Goal: Information Seeking & Learning: Learn about a topic

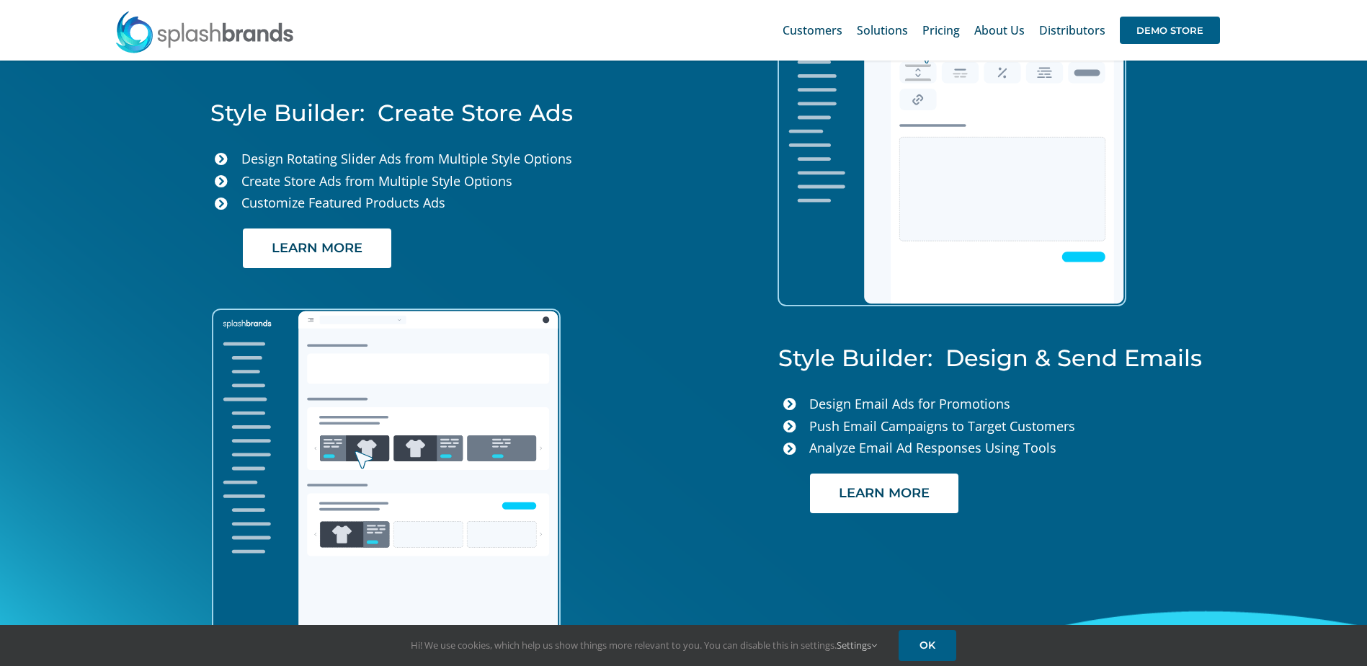
scroll to position [3242, 0]
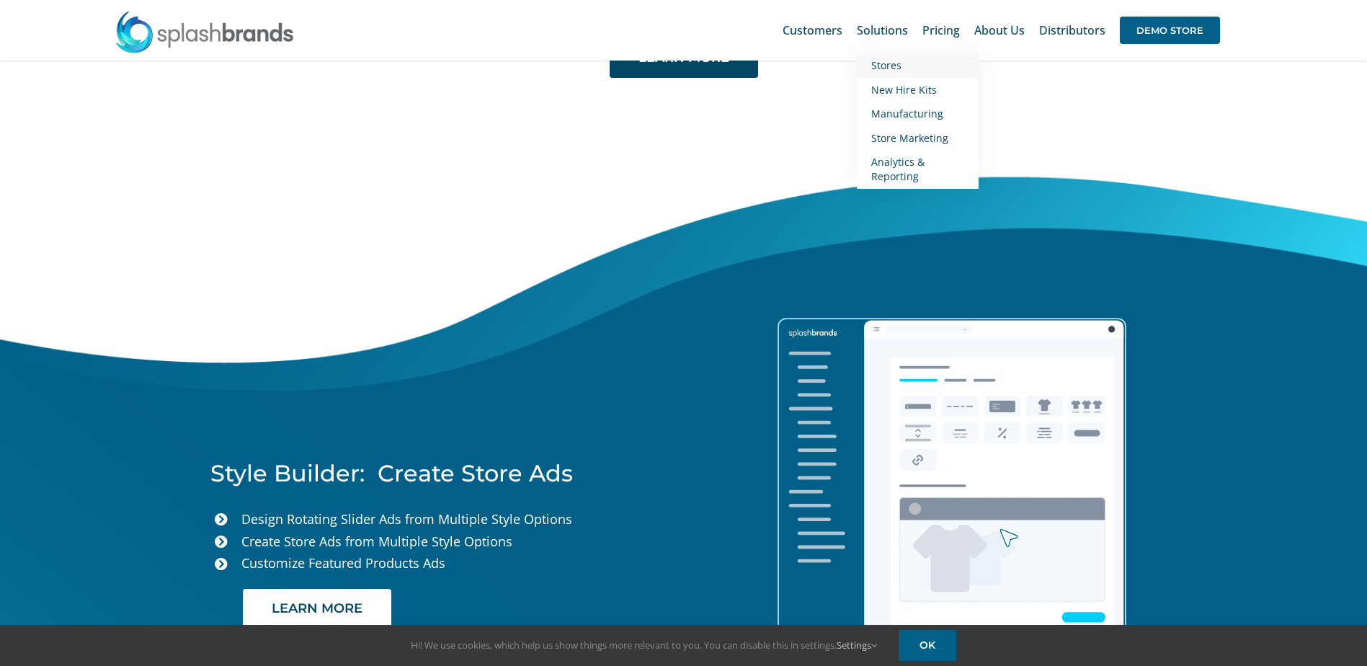
click at [875, 65] on span "Stores" at bounding box center [886, 65] width 30 height 14
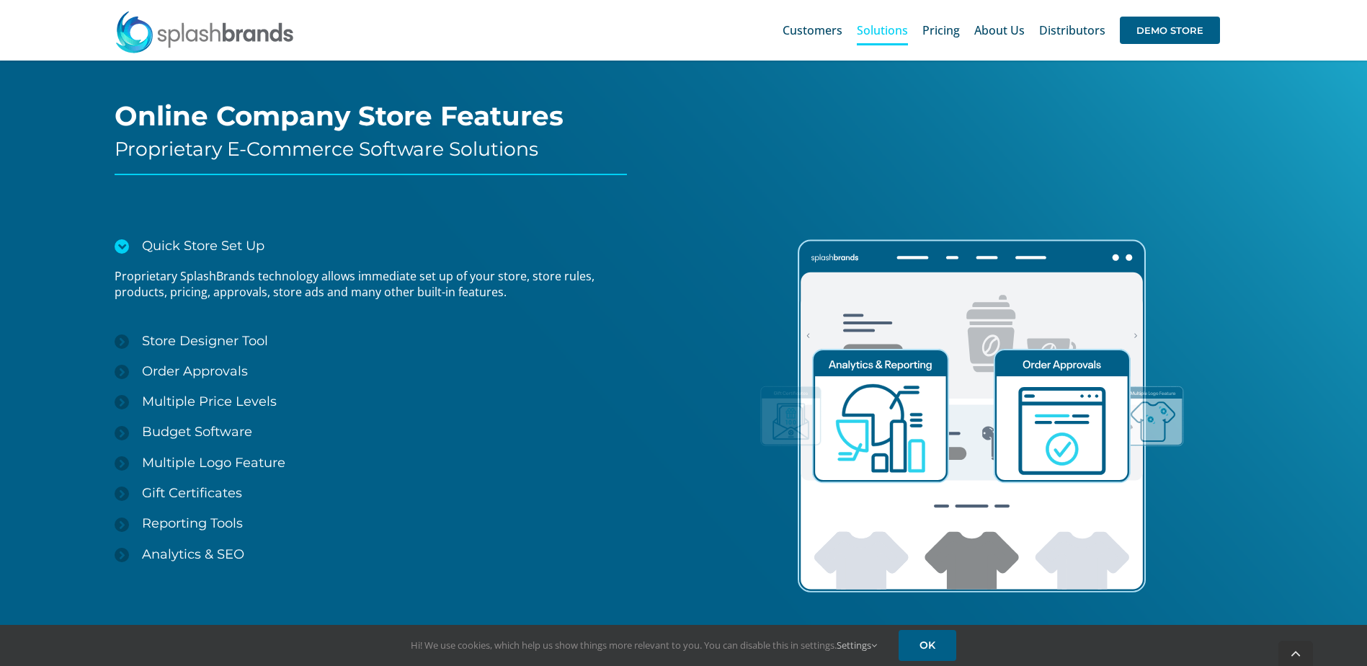
scroll to position [1873, 0]
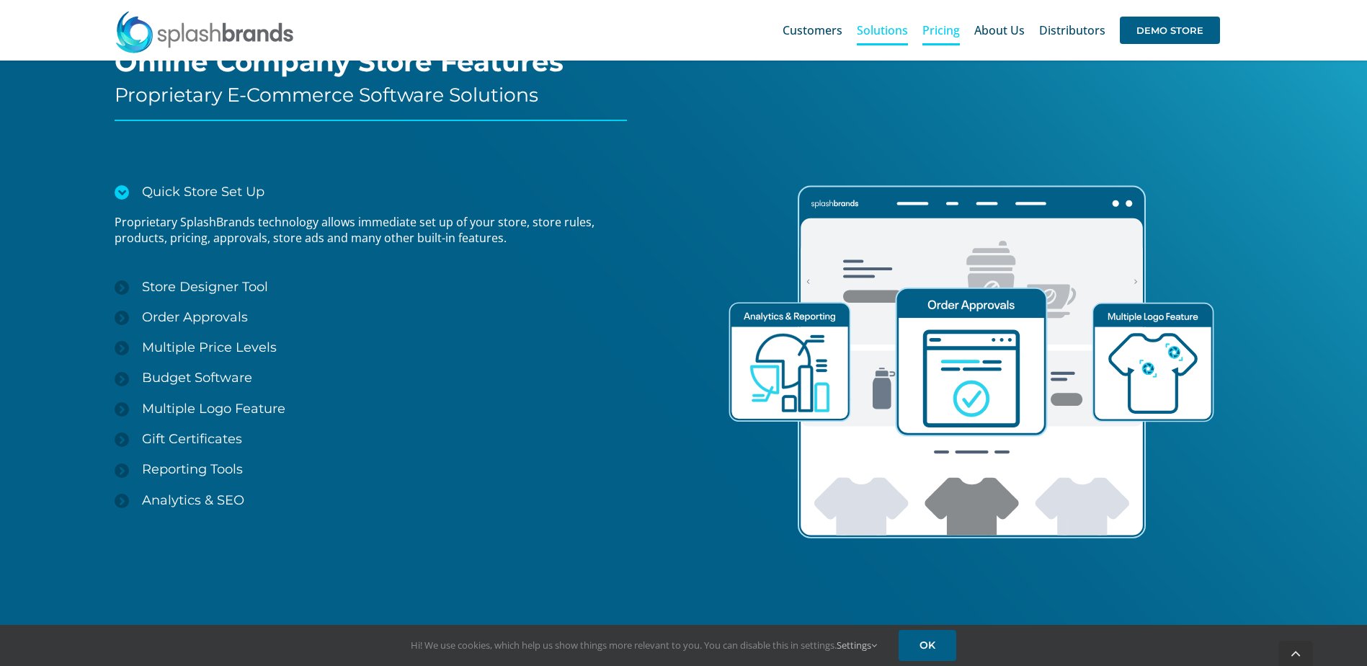
click at [945, 27] on span "Pricing" at bounding box center [940, 30] width 37 height 12
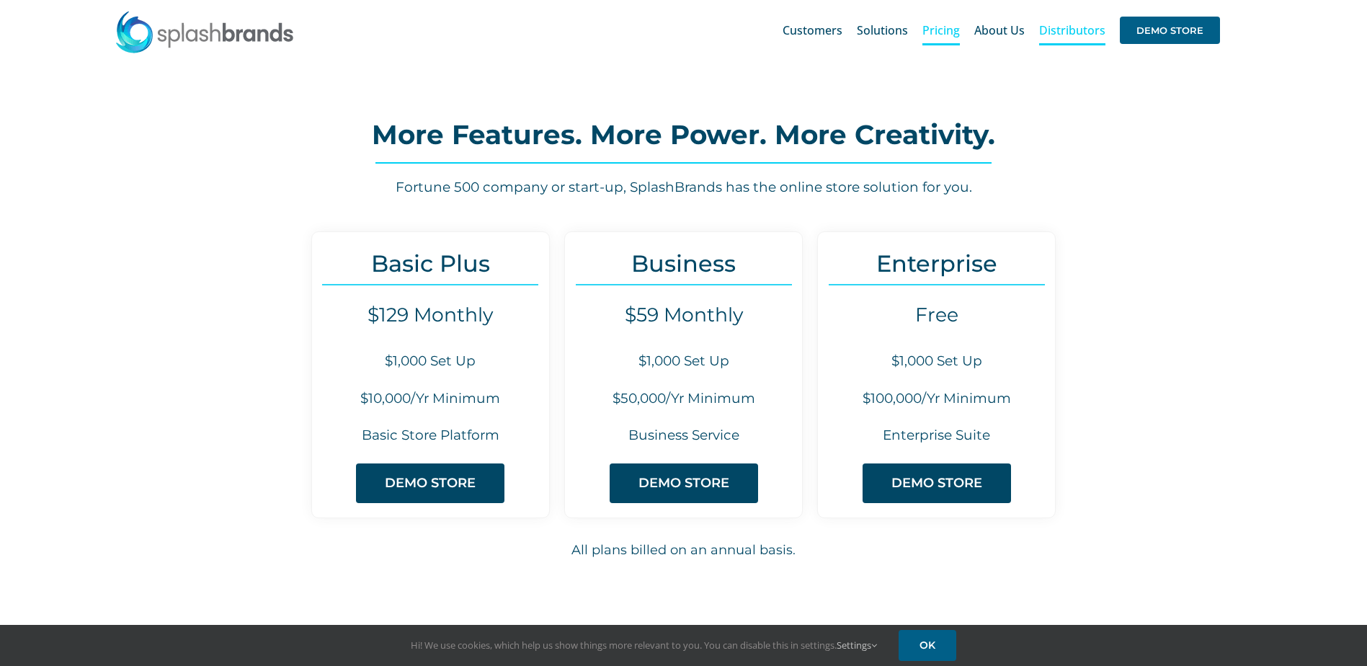
click at [1077, 27] on span "Distributors" at bounding box center [1072, 30] width 66 height 12
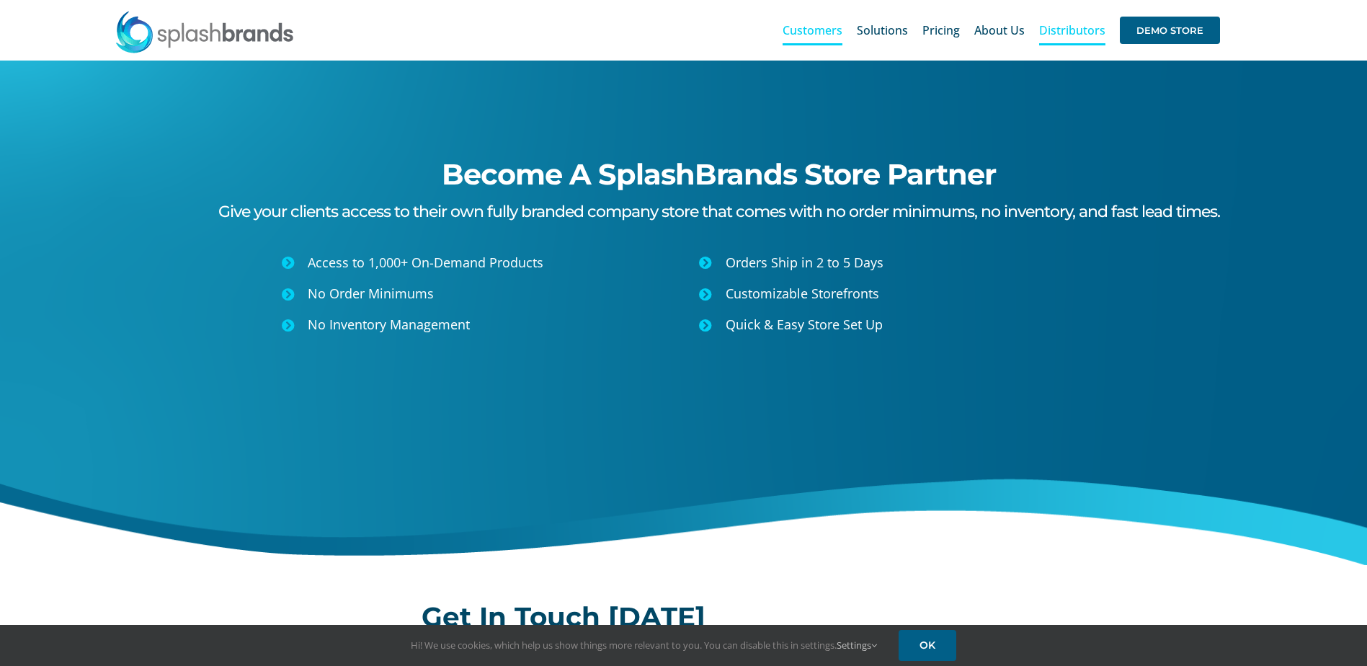
click at [825, 32] on span "Customers" at bounding box center [812, 30] width 60 height 12
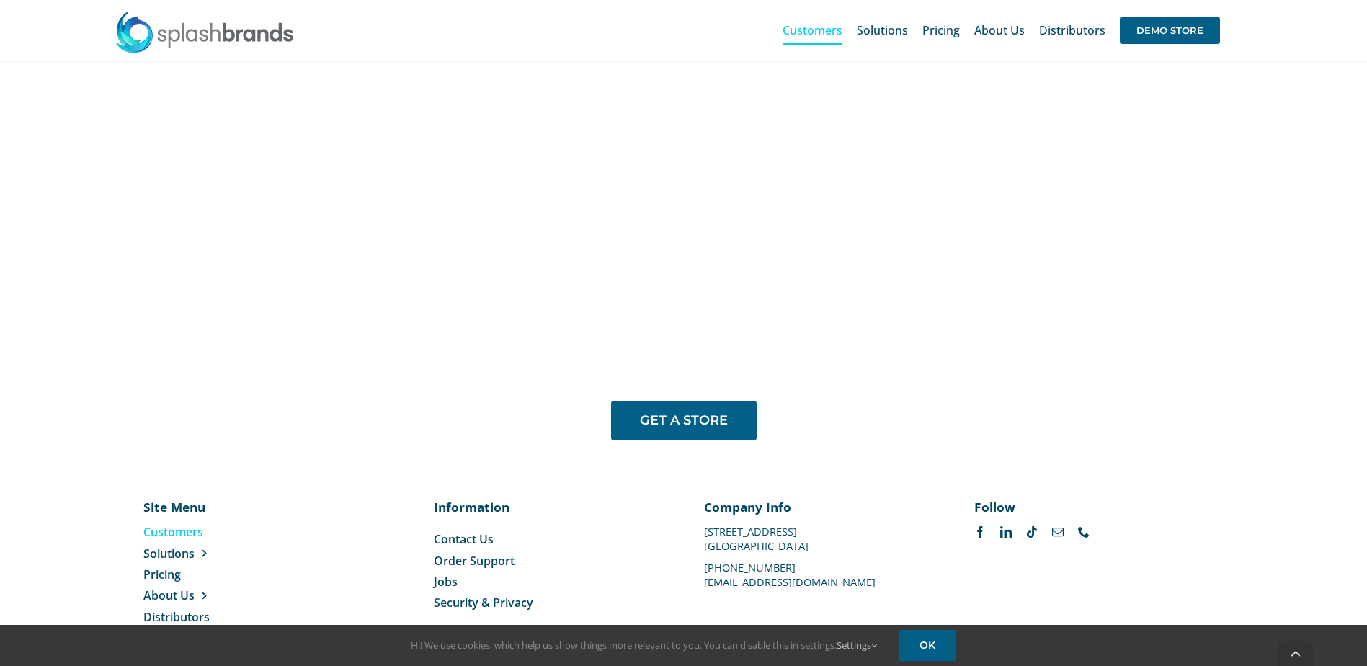
scroll to position [1190, 0]
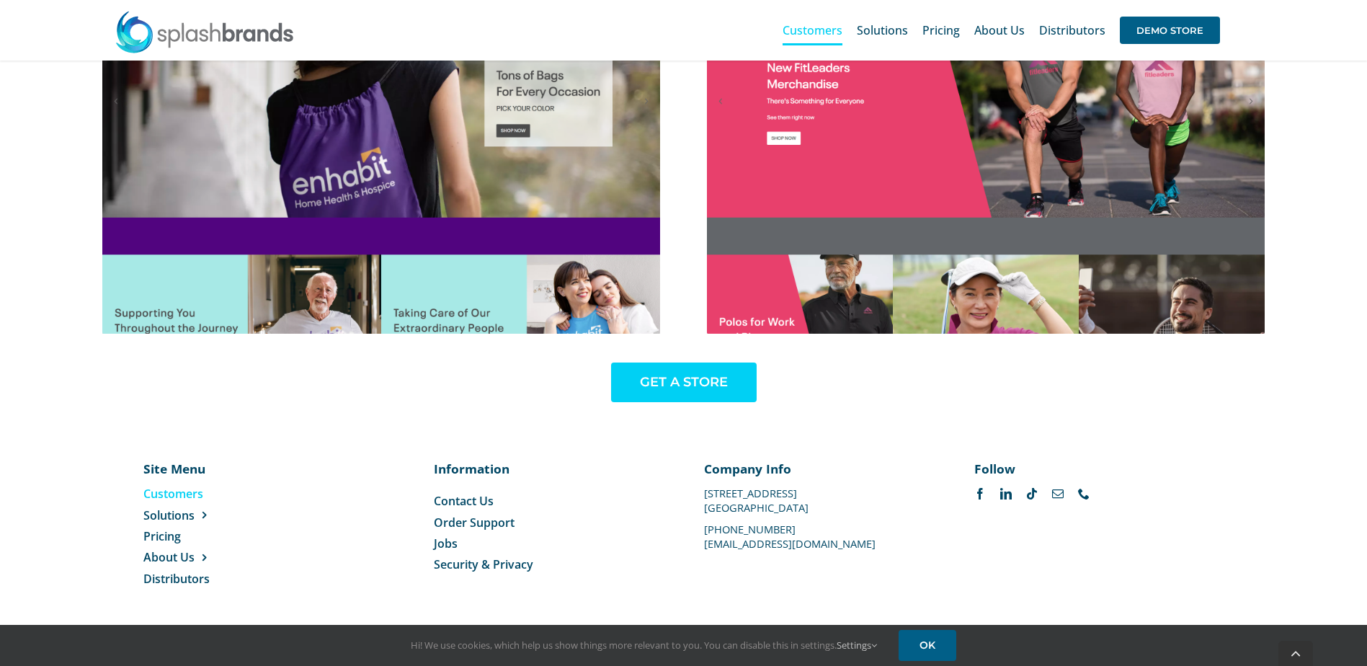
click at [705, 386] on span "GET A STORE" at bounding box center [684, 382] width 88 height 15
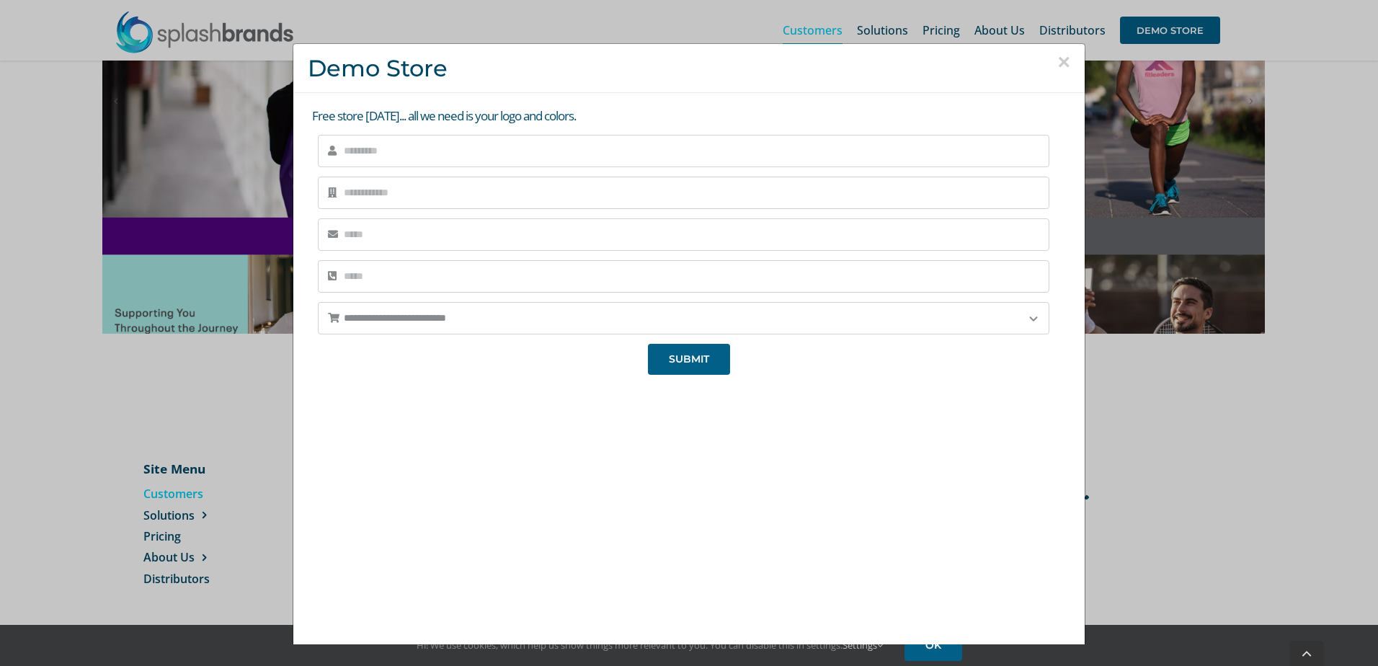
click at [1057, 66] on button "×" at bounding box center [1063, 62] width 13 height 22
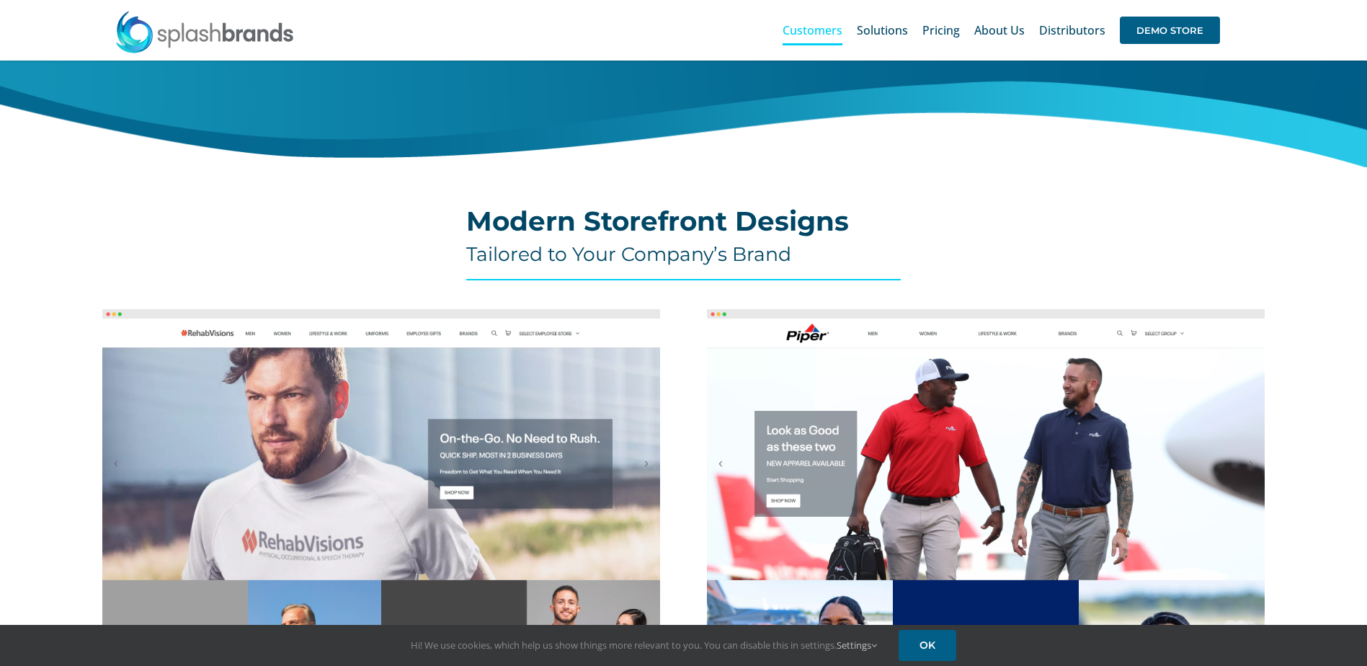
scroll to position [0, 0]
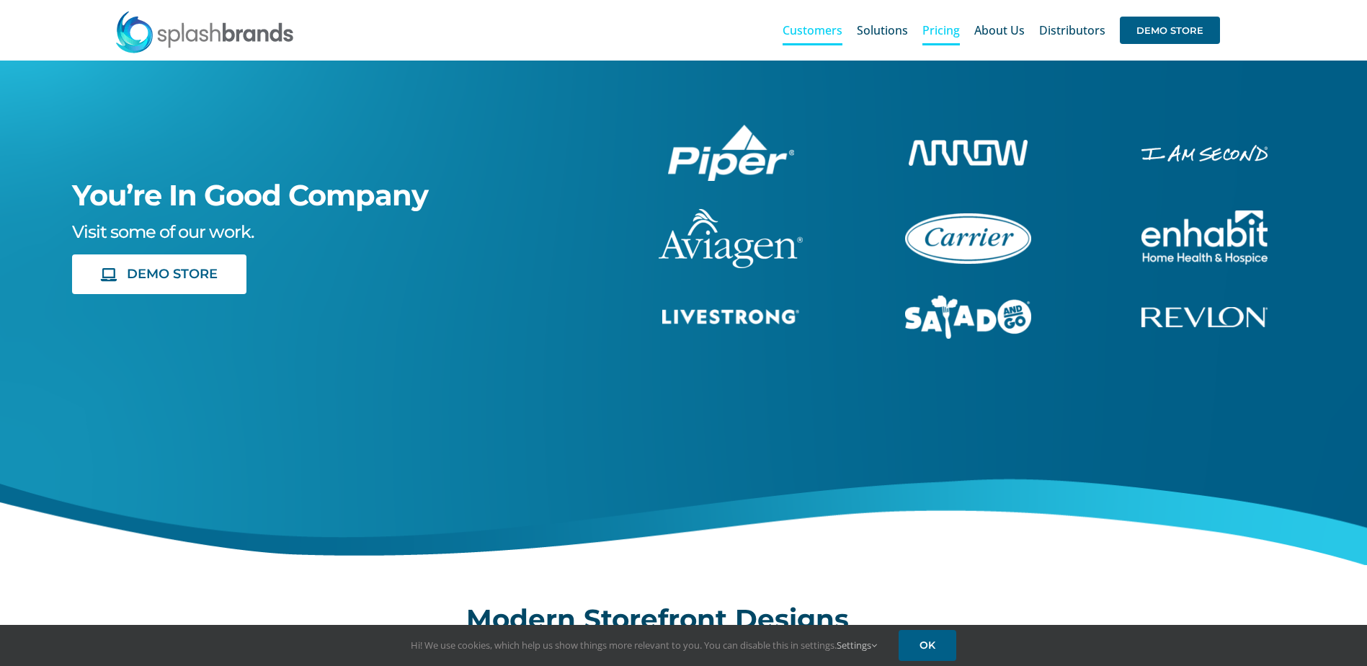
click at [948, 31] on span "Pricing" at bounding box center [940, 30] width 37 height 12
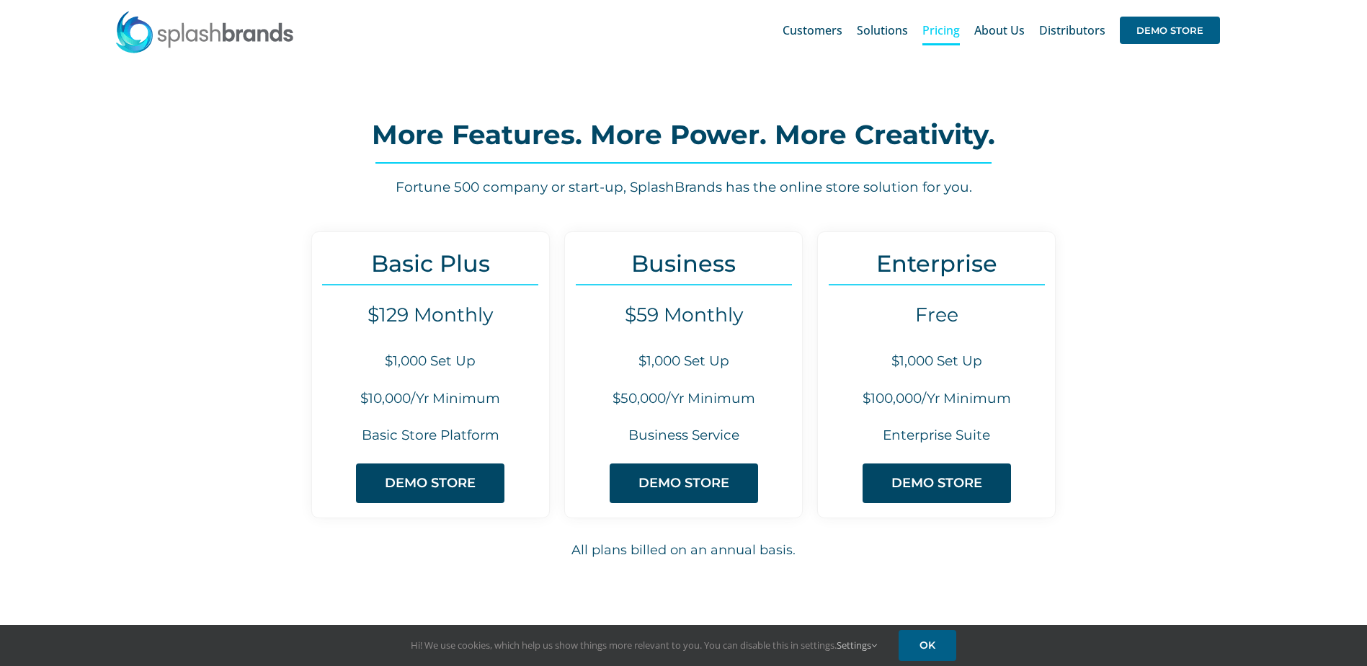
click at [888, 31] on span "Solutions" at bounding box center [882, 30] width 51 height 12
click at [893, 132] on span "Store Marketing" at bounding box center [909, 138] width 77 height 14
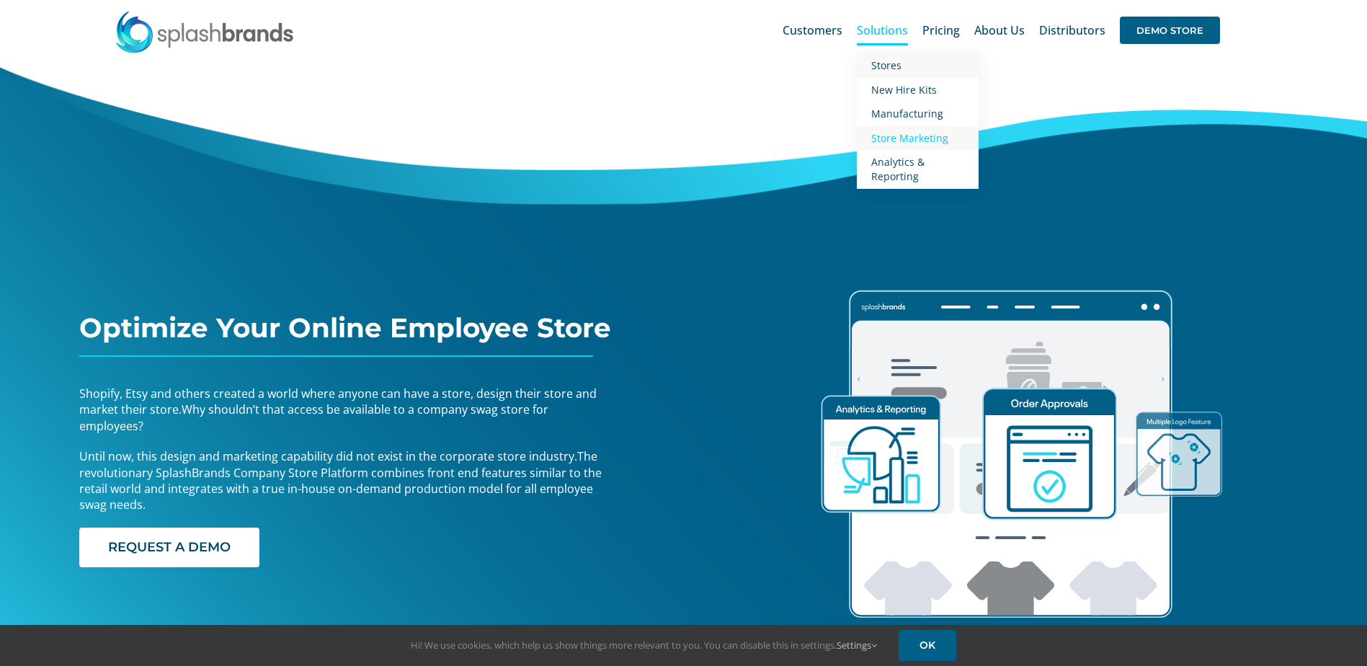
click at [883, 59] on span "Stores" at bounding box center [886, 65] width 30 height 14
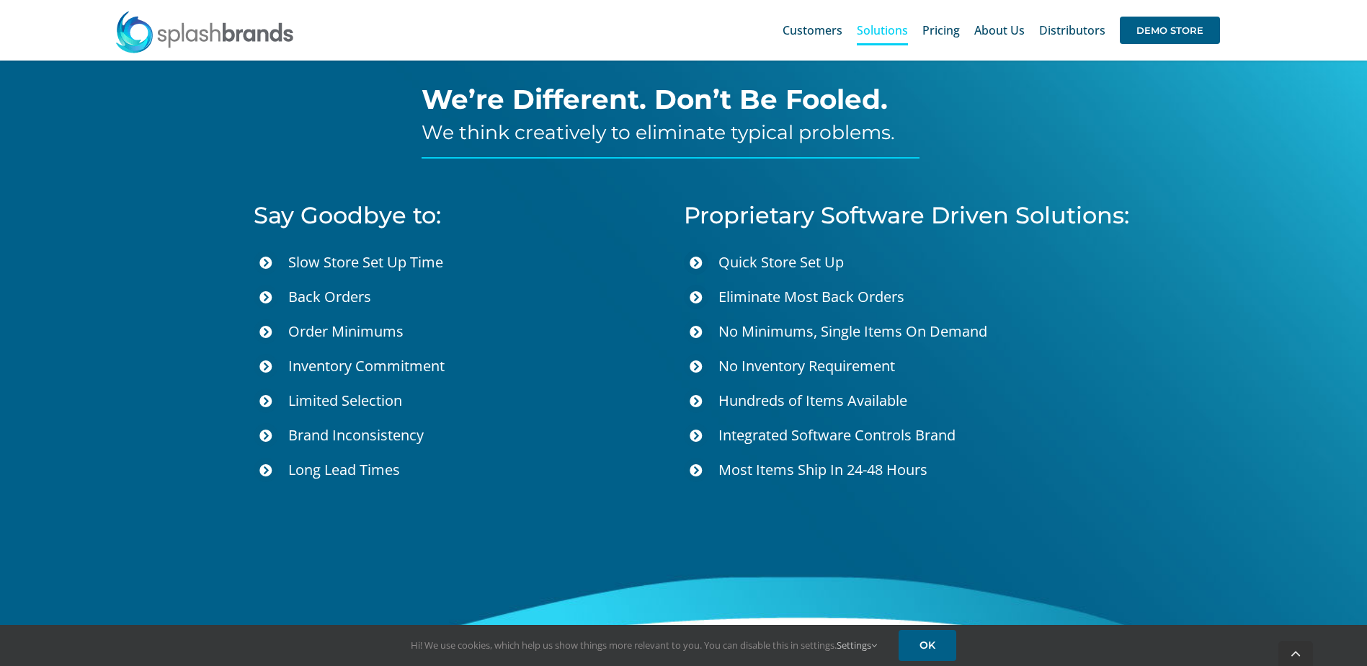
scroll to position [4960, 0]
